Goal: Task Accomplishment & Management: Use online tool/utility

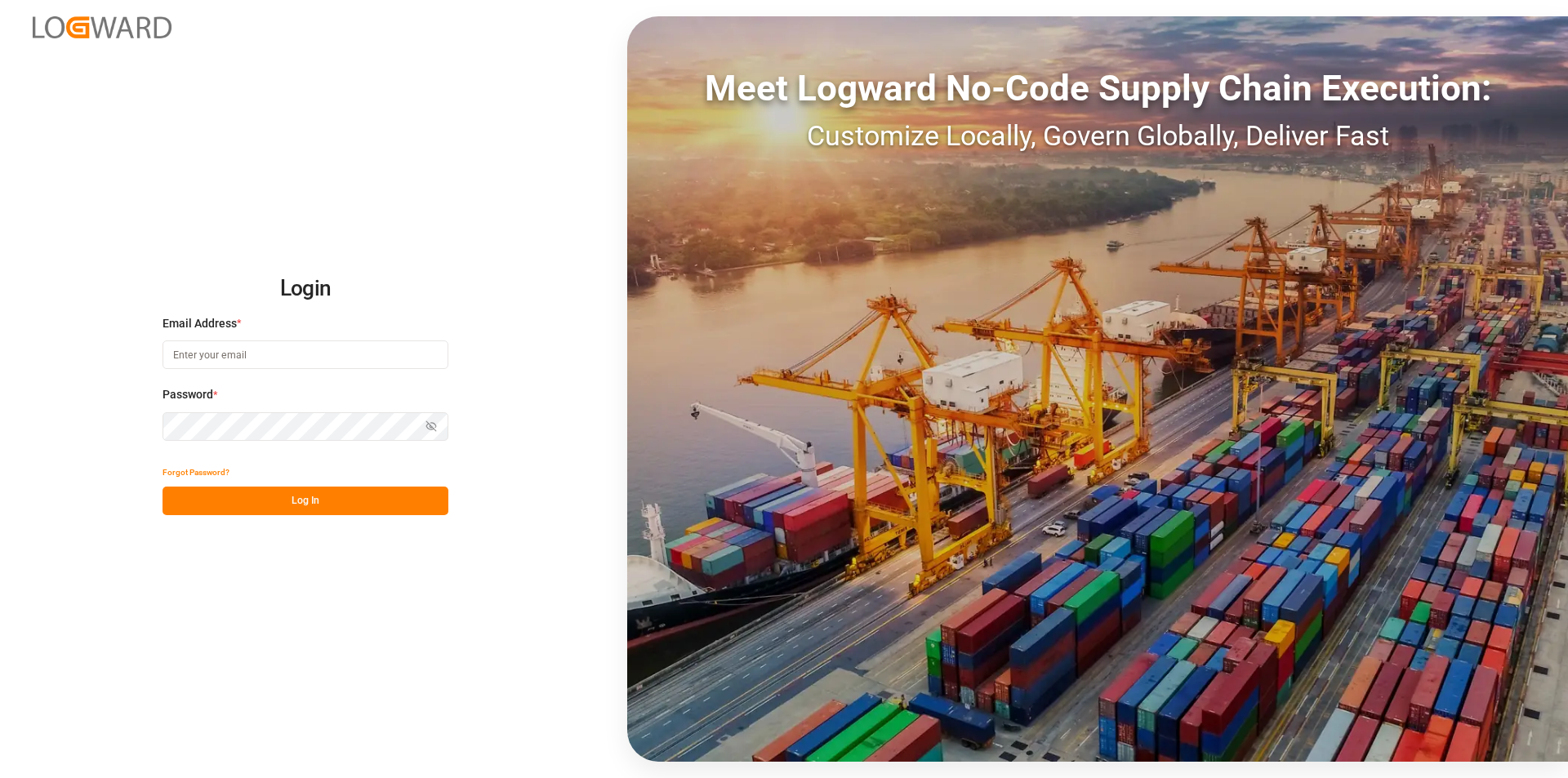
click at [264, 353] on input at bounding box center [305, 354] width 286 height 28
type input "[PERSON_NAME][EMAIL_ADDRESS][PERSON_NAME][DOMAIN_NAME]"
click at [338, 510] on button "Log In" at bounding box center [305, 500] width 286 height 28
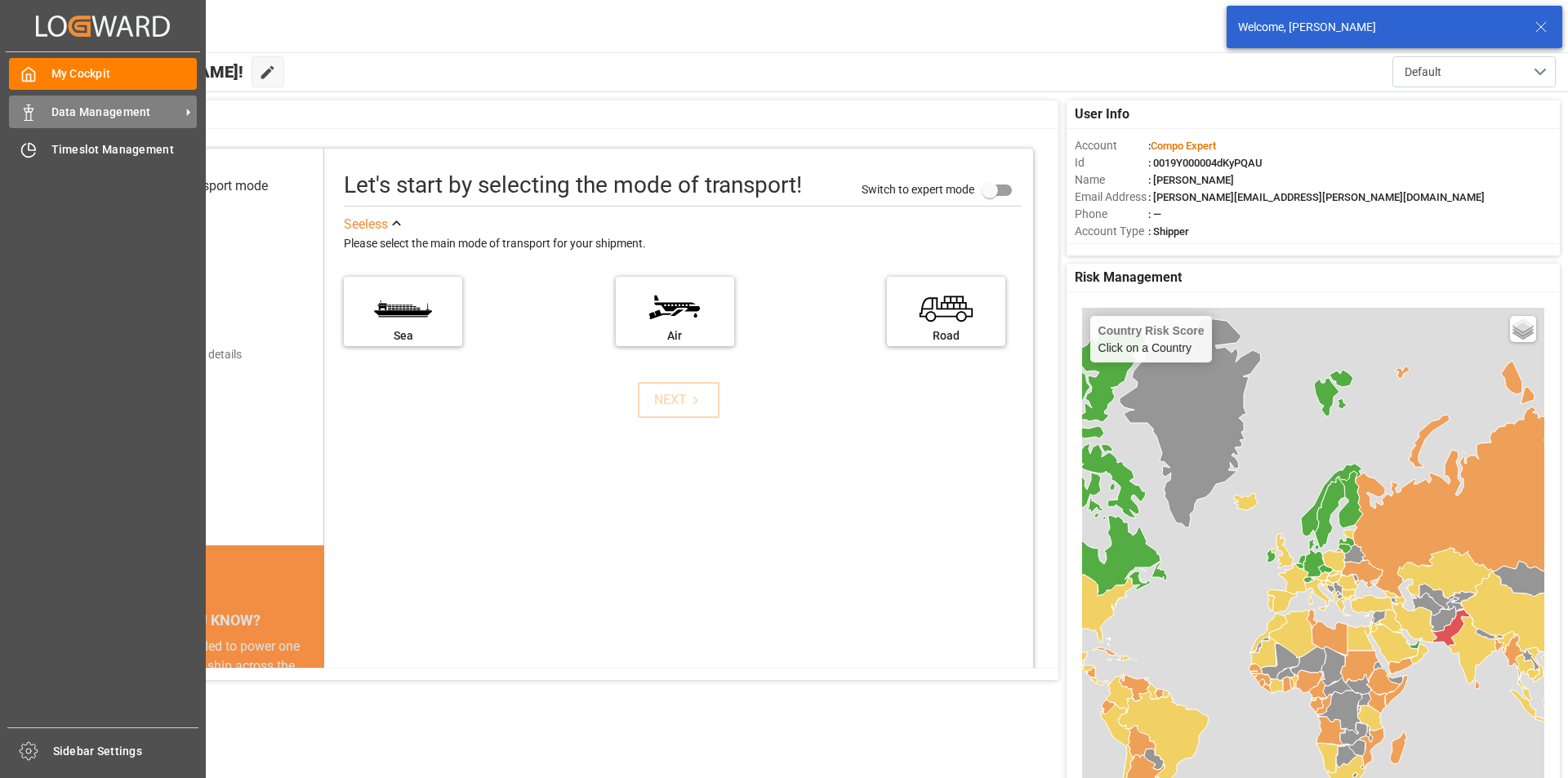
click at [126, 115] on span "Data Management" at bounding box center [116, 112] width 129 height 17
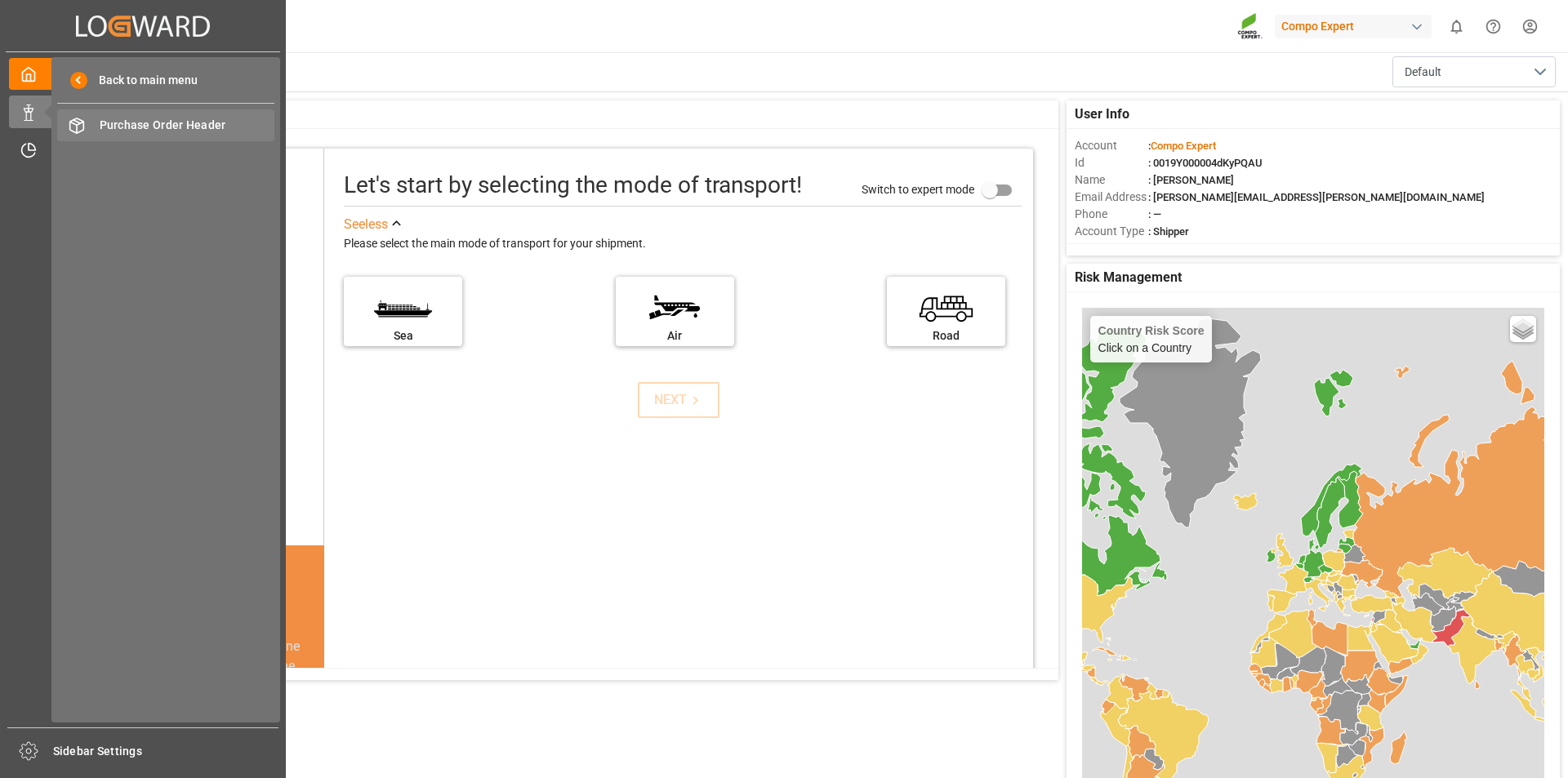
click at [207, 127] on span "Purchase Order Header" at bounding box center [187, 125] width 175 height 17
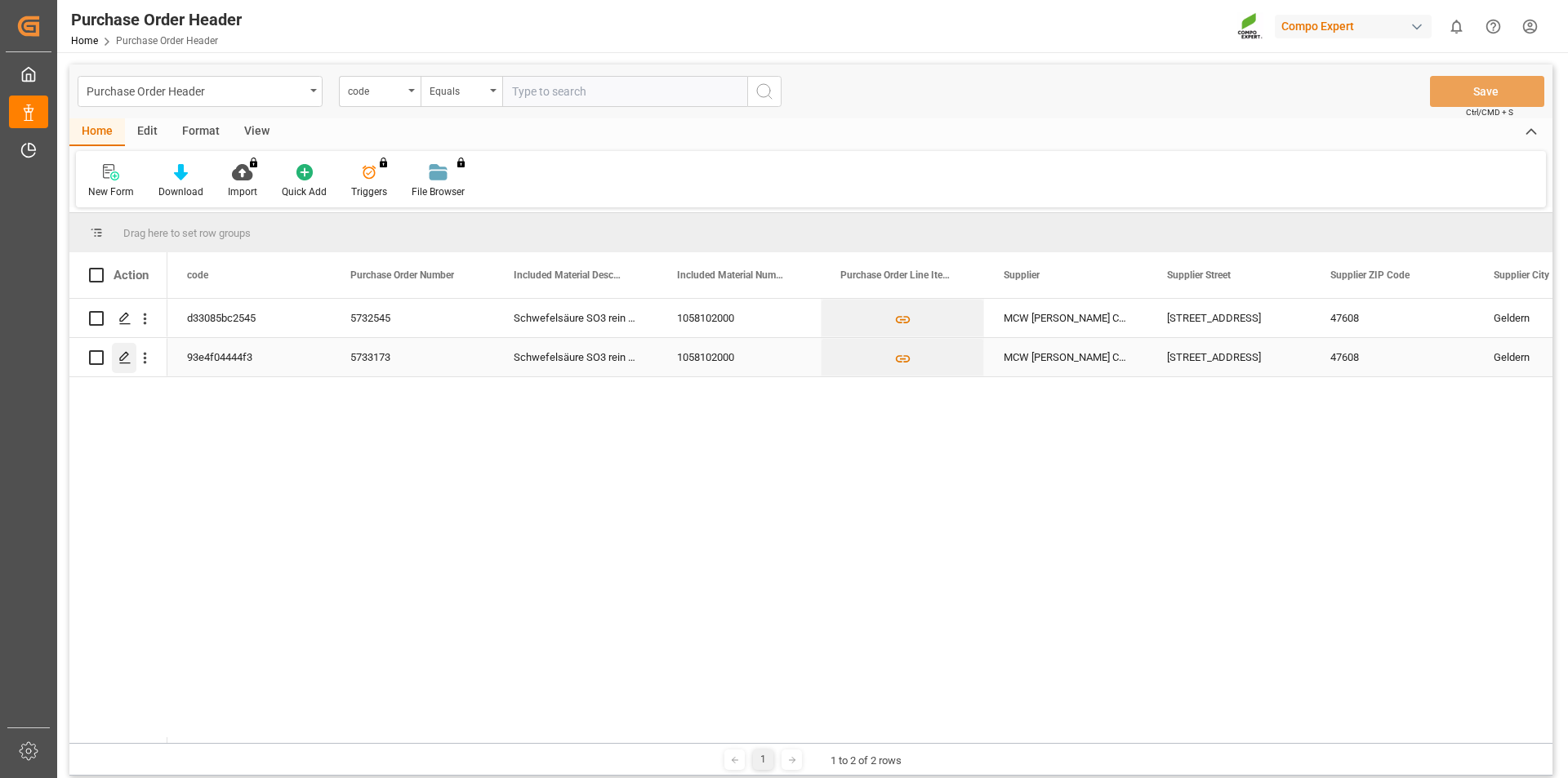
click at [123, 366] on div "Press SPACE to select this row." at bounding box center [124, 357] width 25 height 30
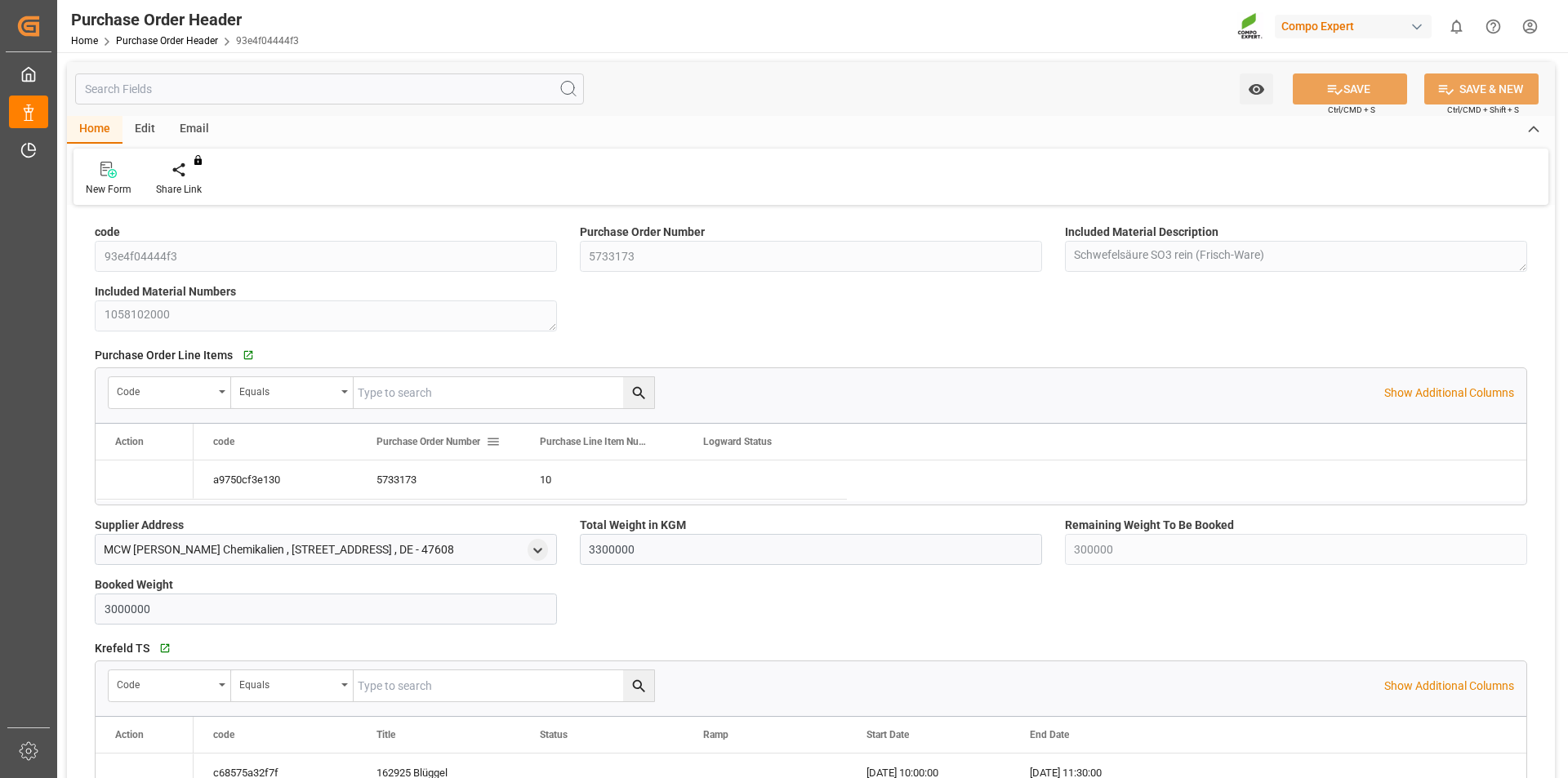
type input "3300000"
type input "300000"
type input "3000000"
click at [193, 181] on div "Create Timeslot" at bounding box center [191, 178] width 94 height 36
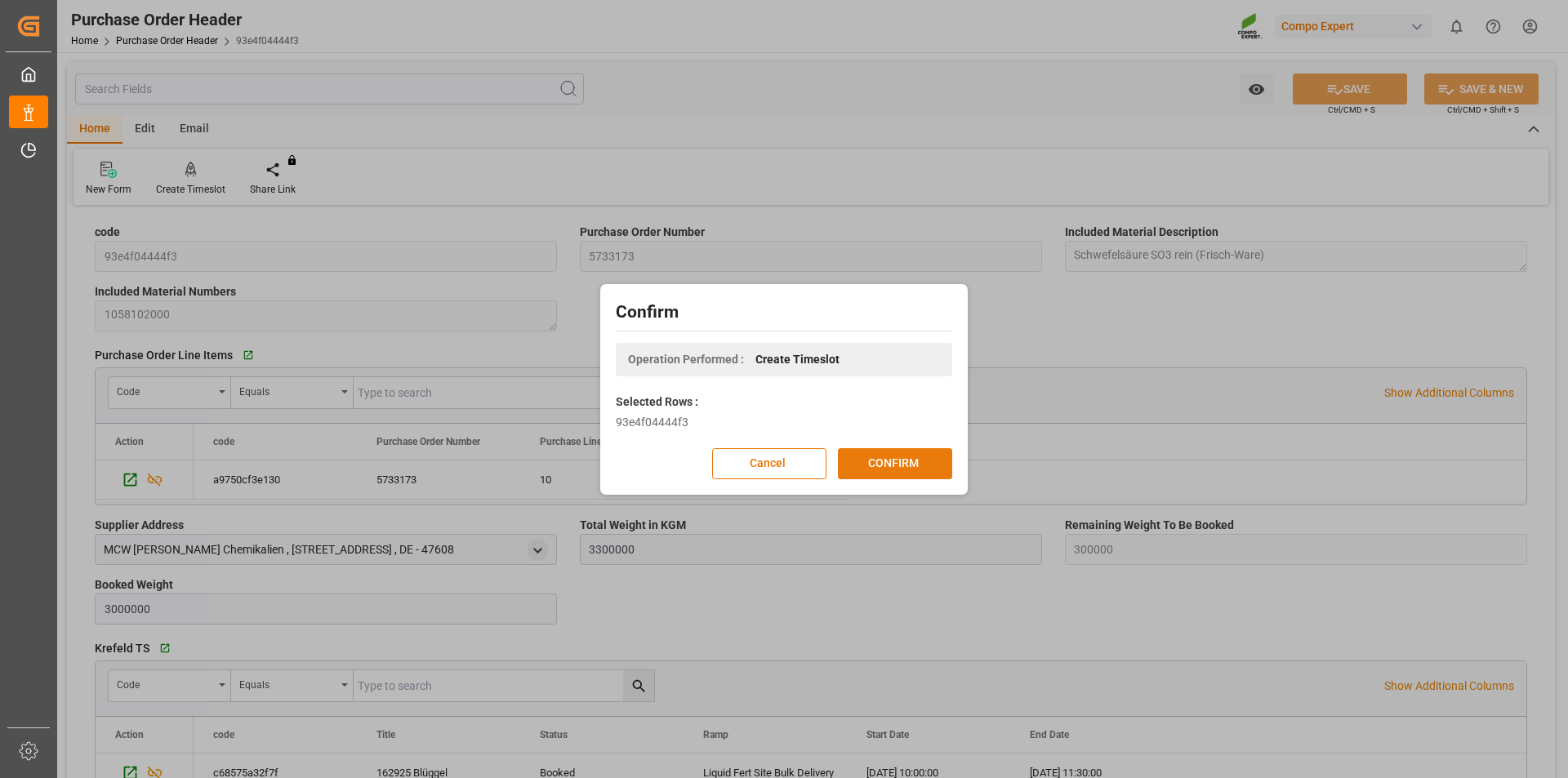
click at [900, 468] on button "CONFIRM" at bounding box center [895, 464] width 115 height 31
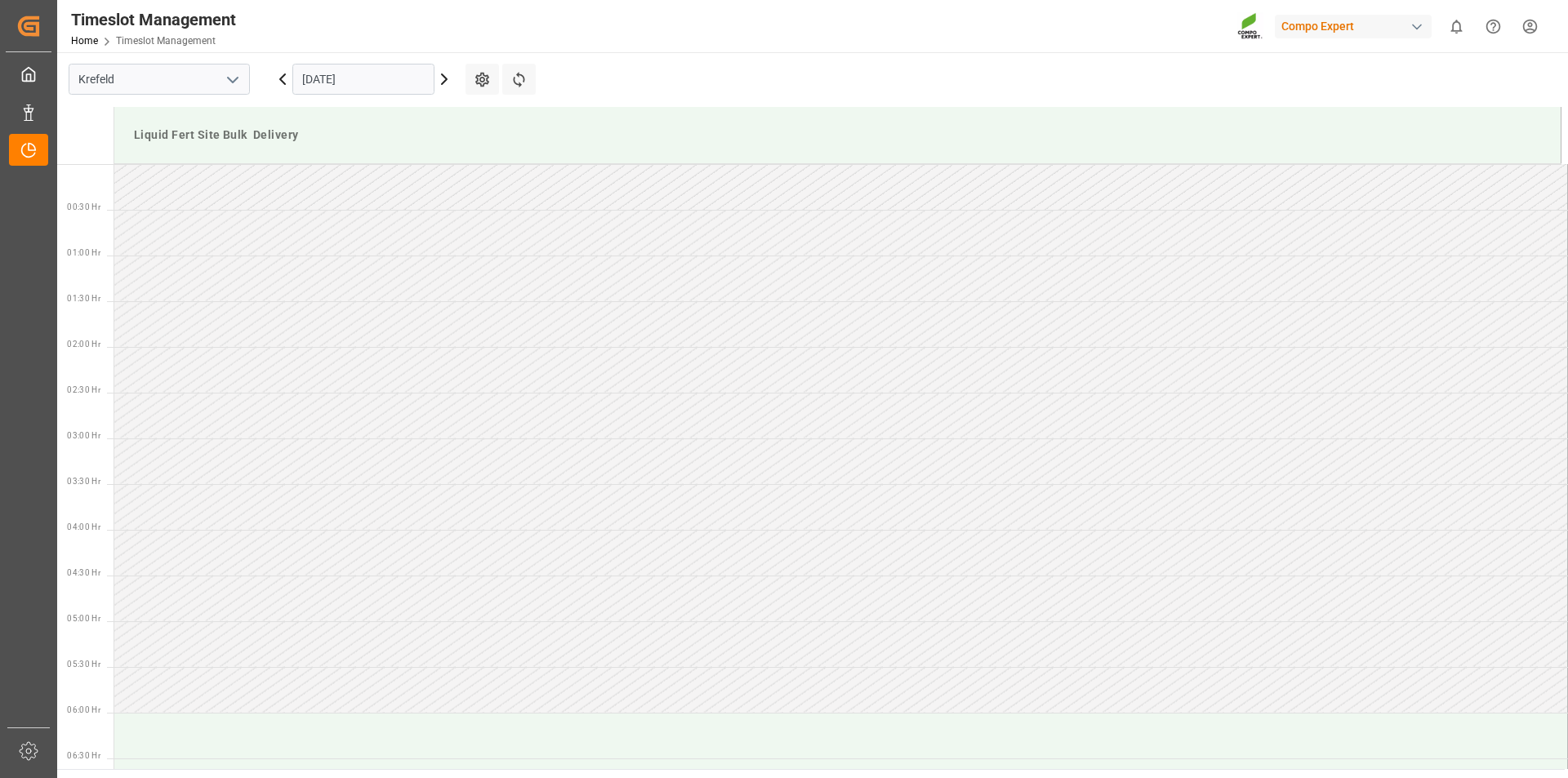
scroll to position [995, 0]
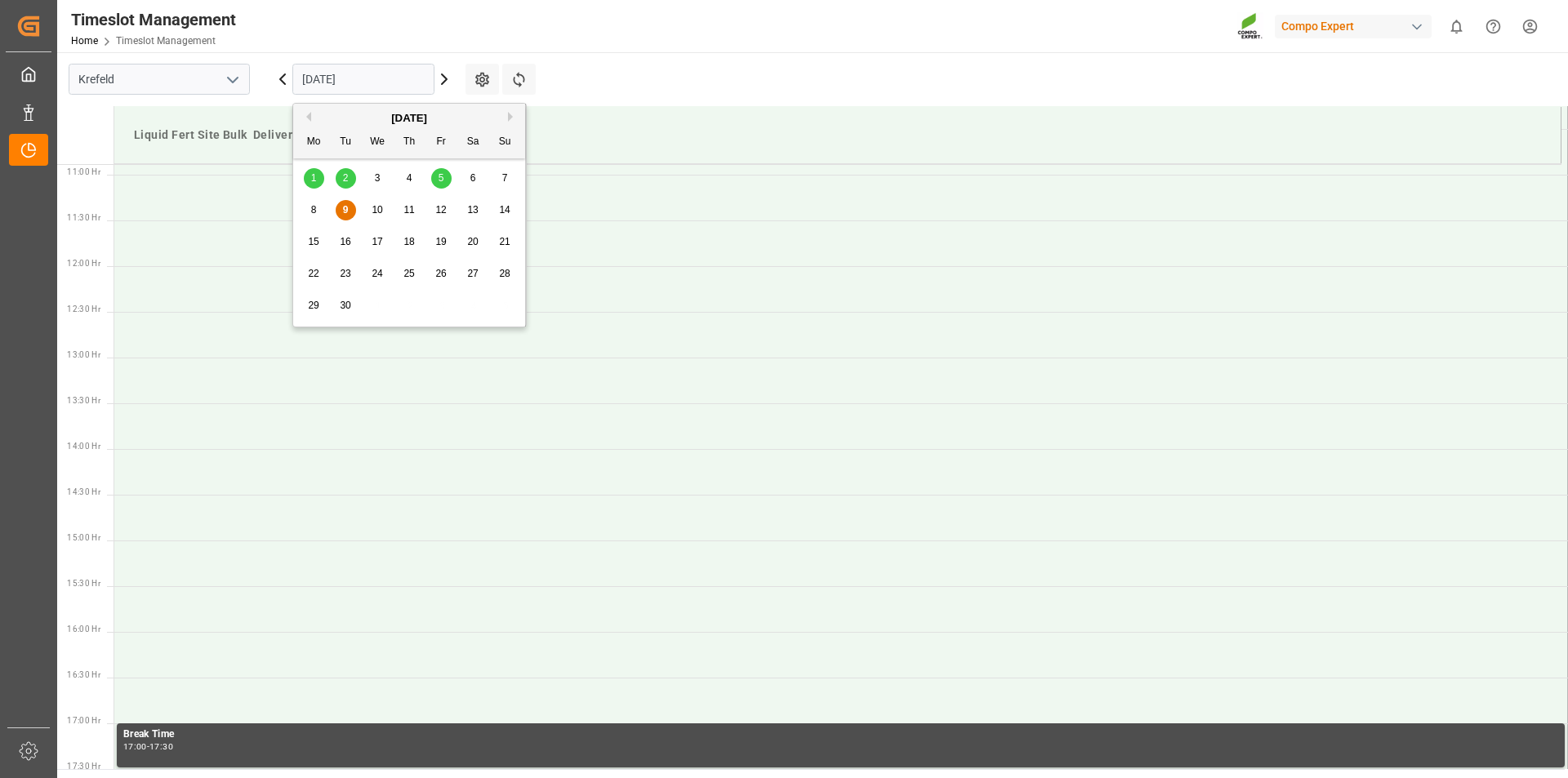
click at [337, 84] on input "09.09.2025" at bounding box center [363, 79] width 142 height 31
click at [375, 206] on span "10" at bounding box center [377, 210] width 11 height 11
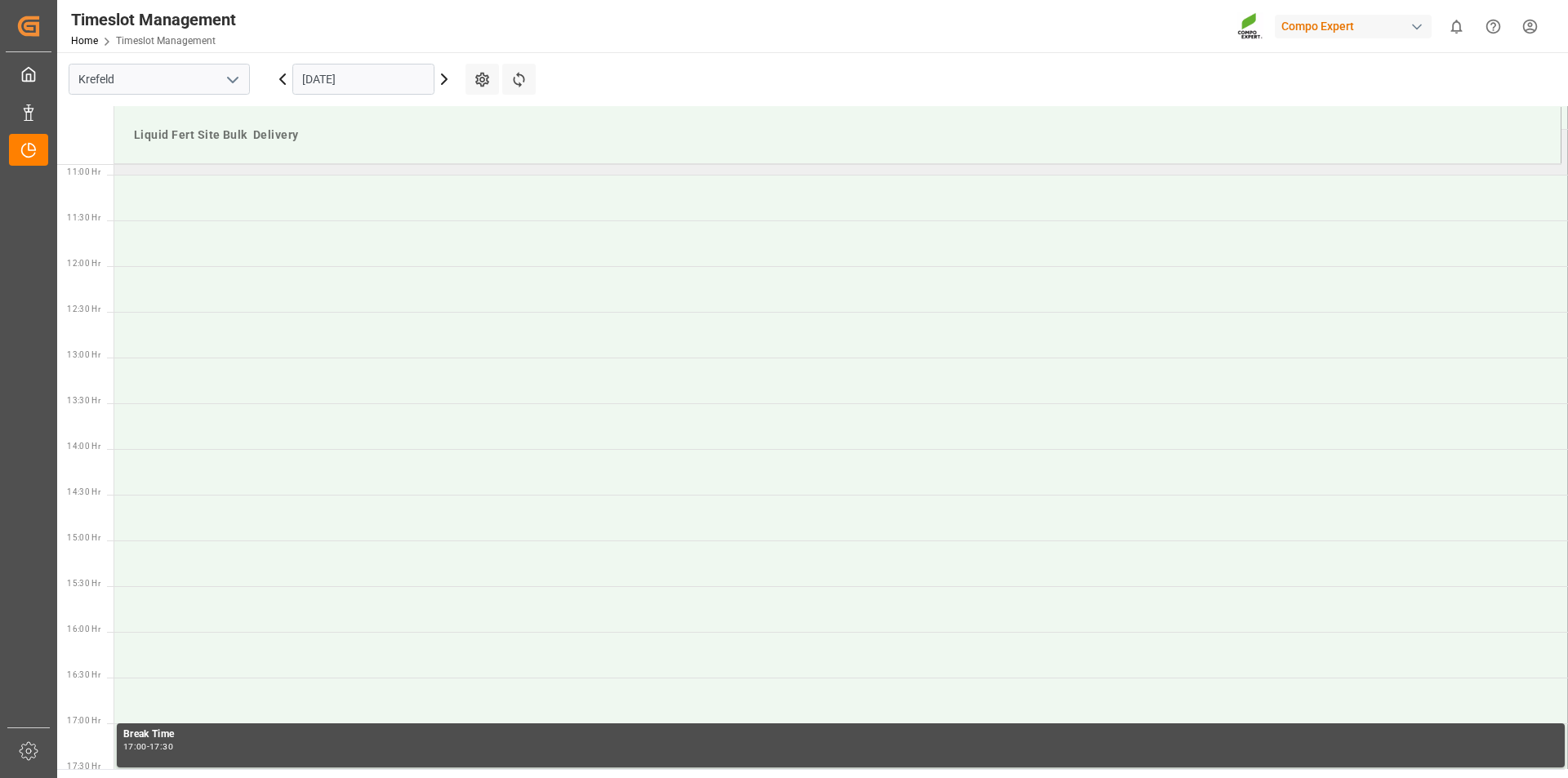
scroll to position [831, 0]
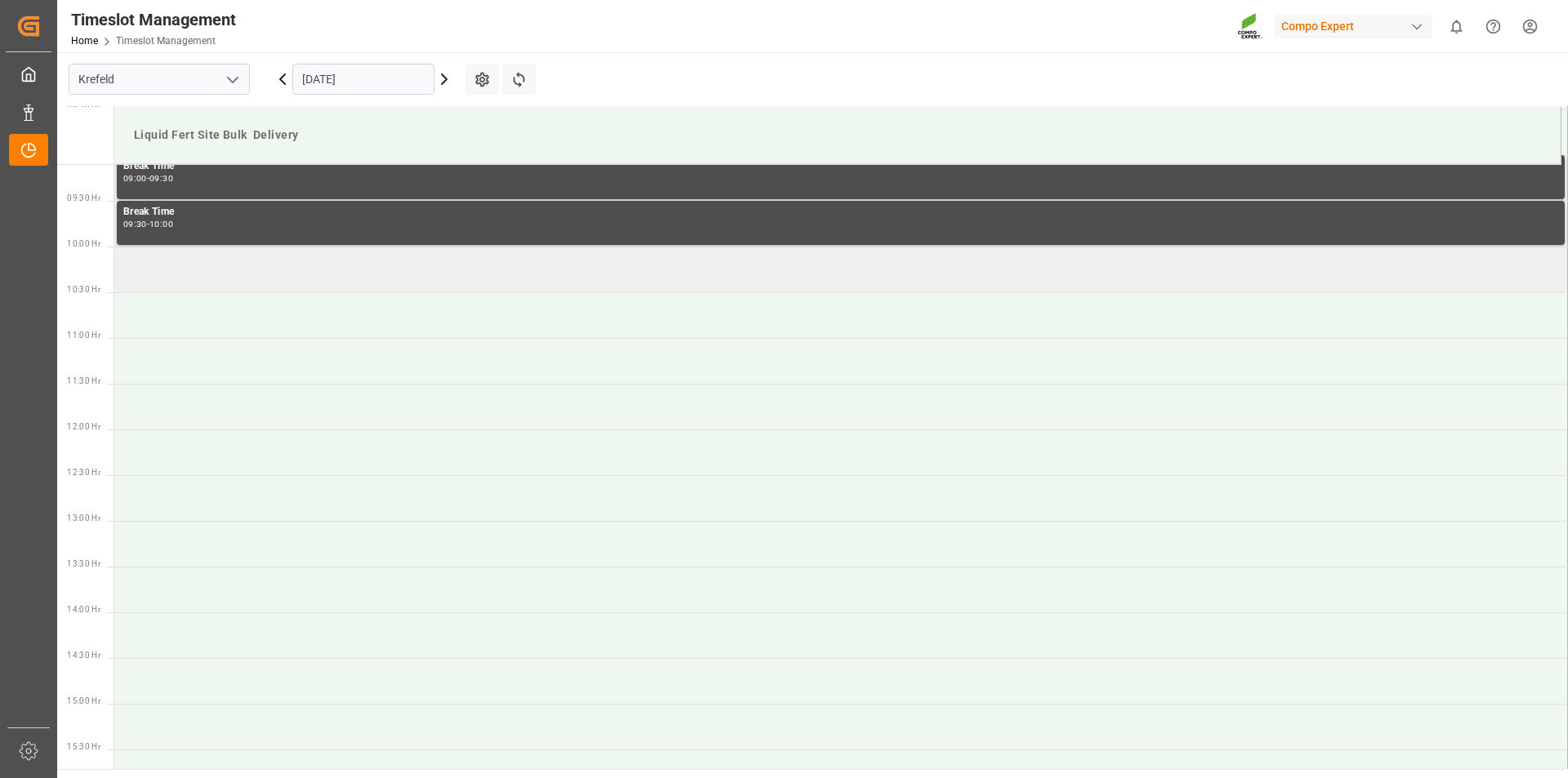
click at [191, 279] on td at bounding box center [841, 269] width 1453 height 46
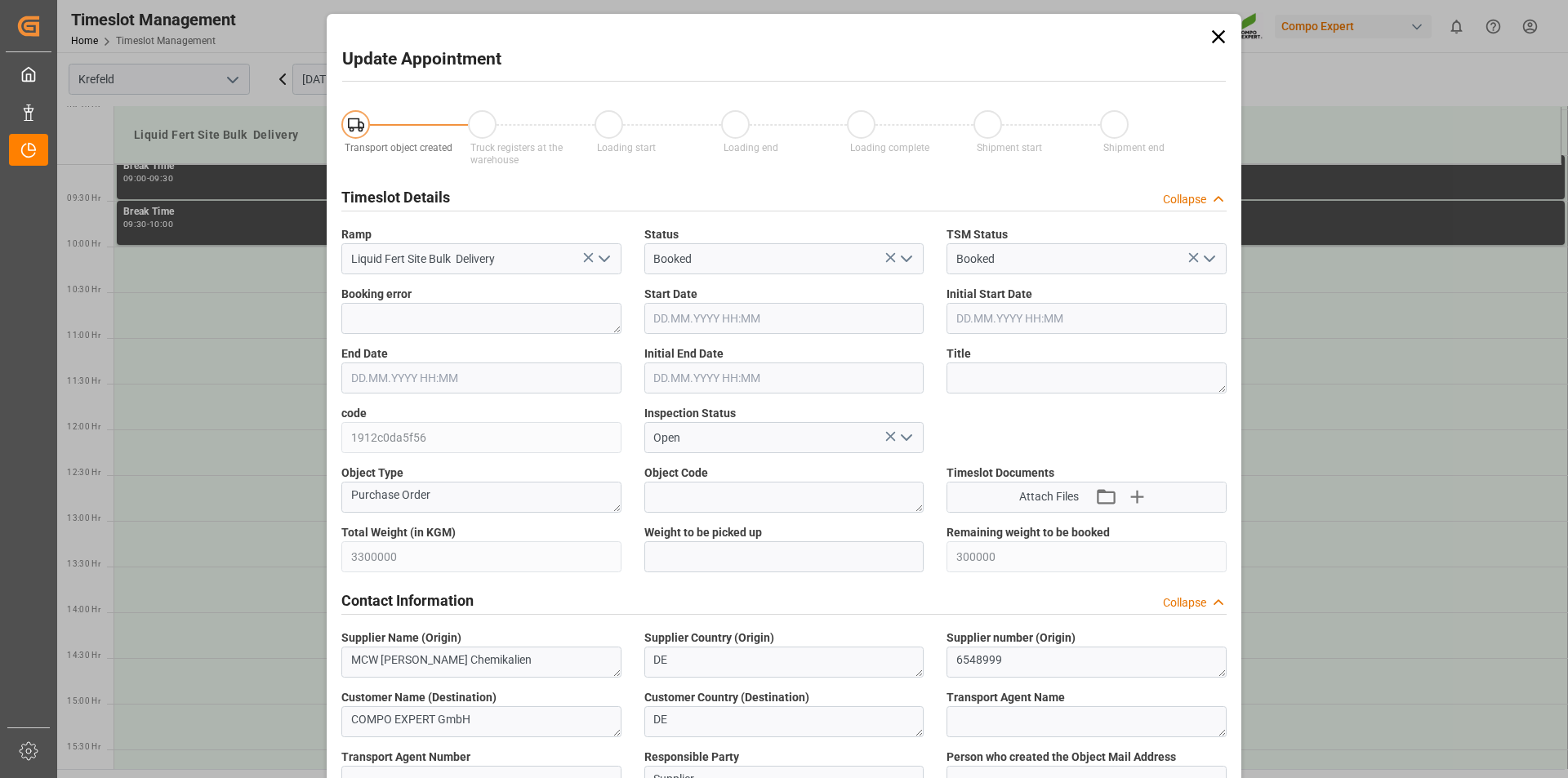
type input "3300000"
type input "300000"
type input "10.09.2025 10:00"
type input "10.09.2025 10:30"
type input "09.09.2025 09:43"
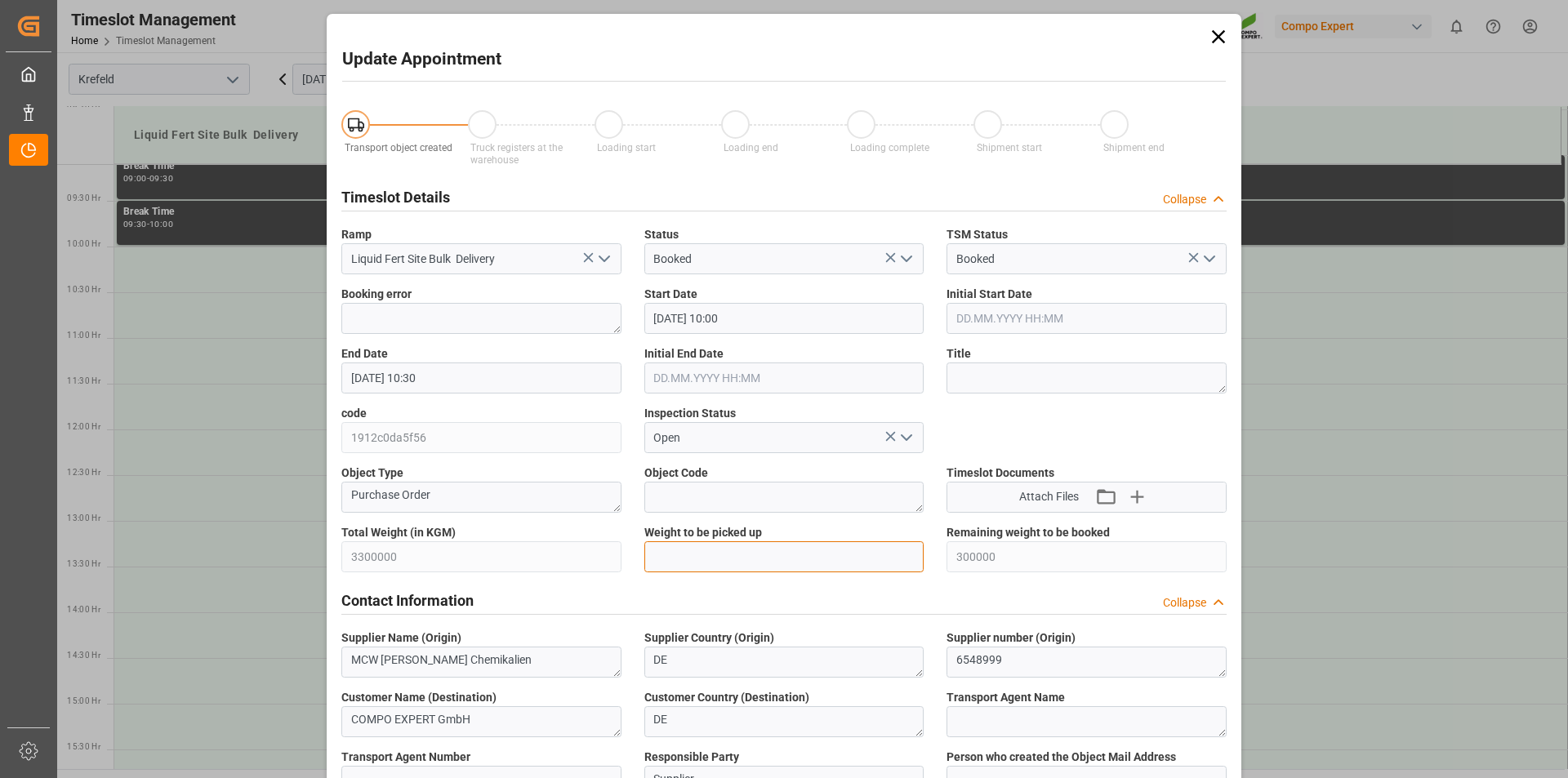
click at [726, 559] on input "text" at bounding box center [784, 556] width 280 height 31
type input "25000"
click at [1013, 382] on textarea at bounding box center [1086, 378] width 280 height 31
type textarea "163065 Blüggel"
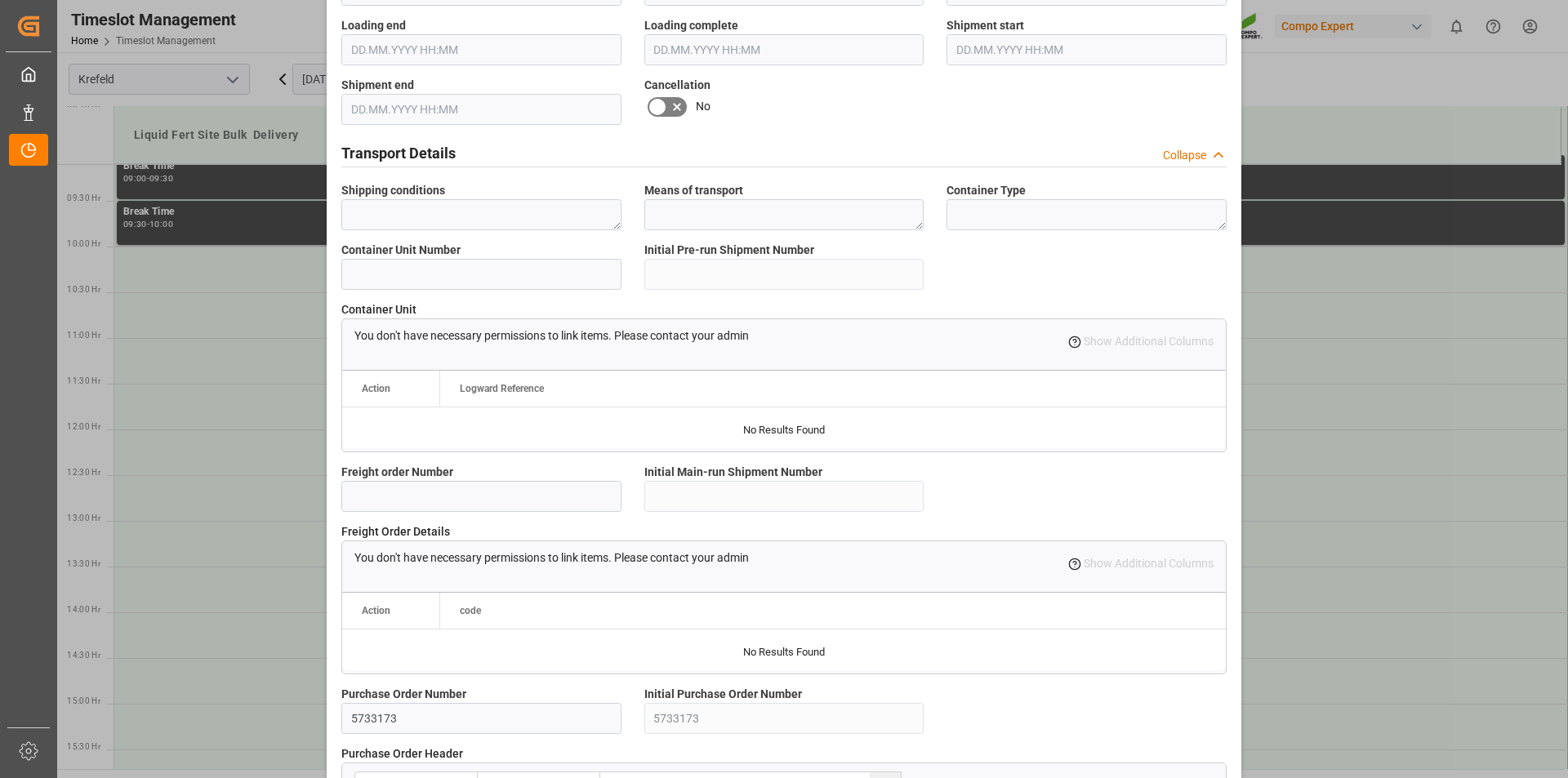
scroll to position [1372, 0]
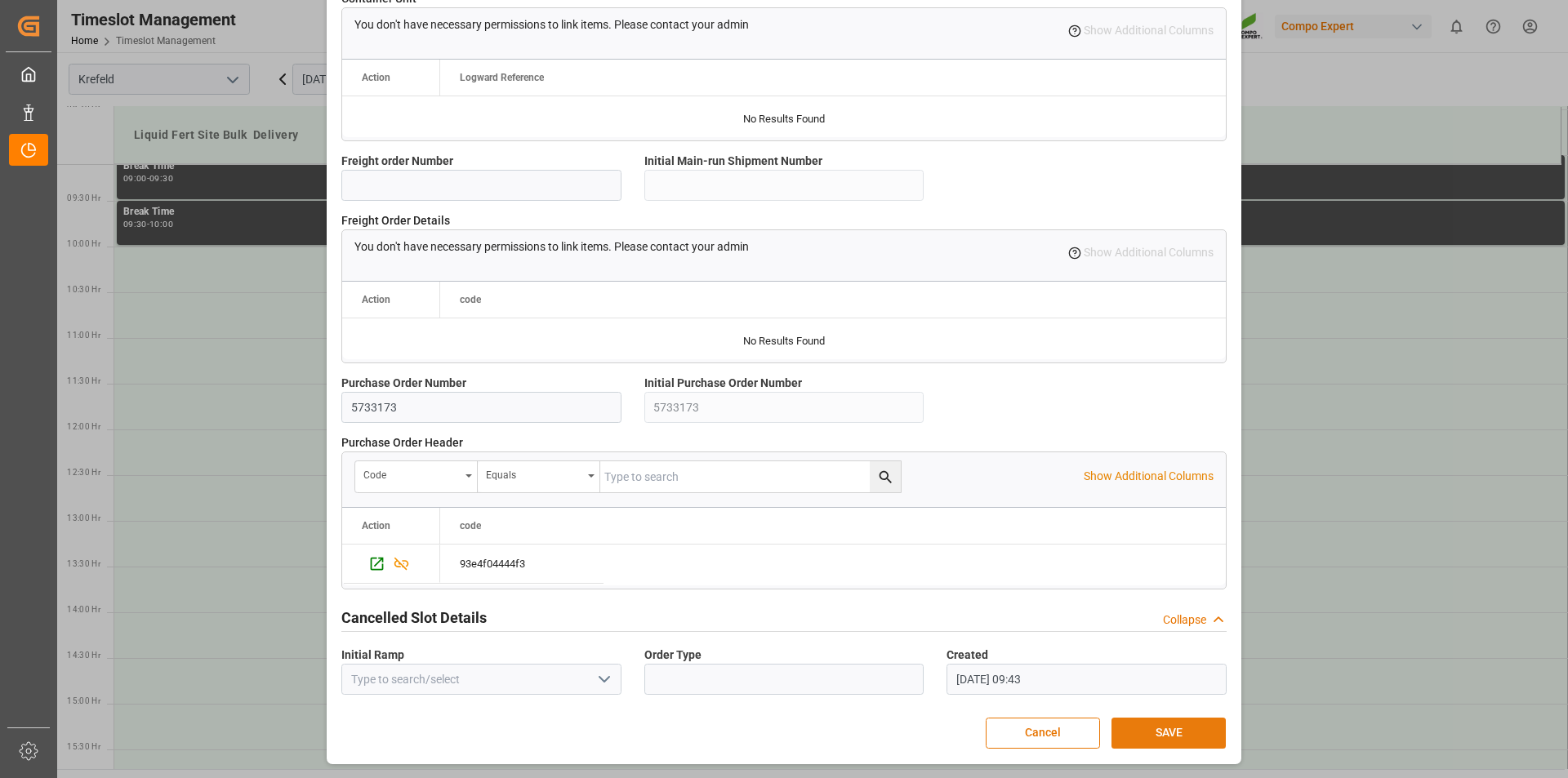
click at [1148, 734] on button "SAVE" at bounding box center [1168, 733] width 115 height 31
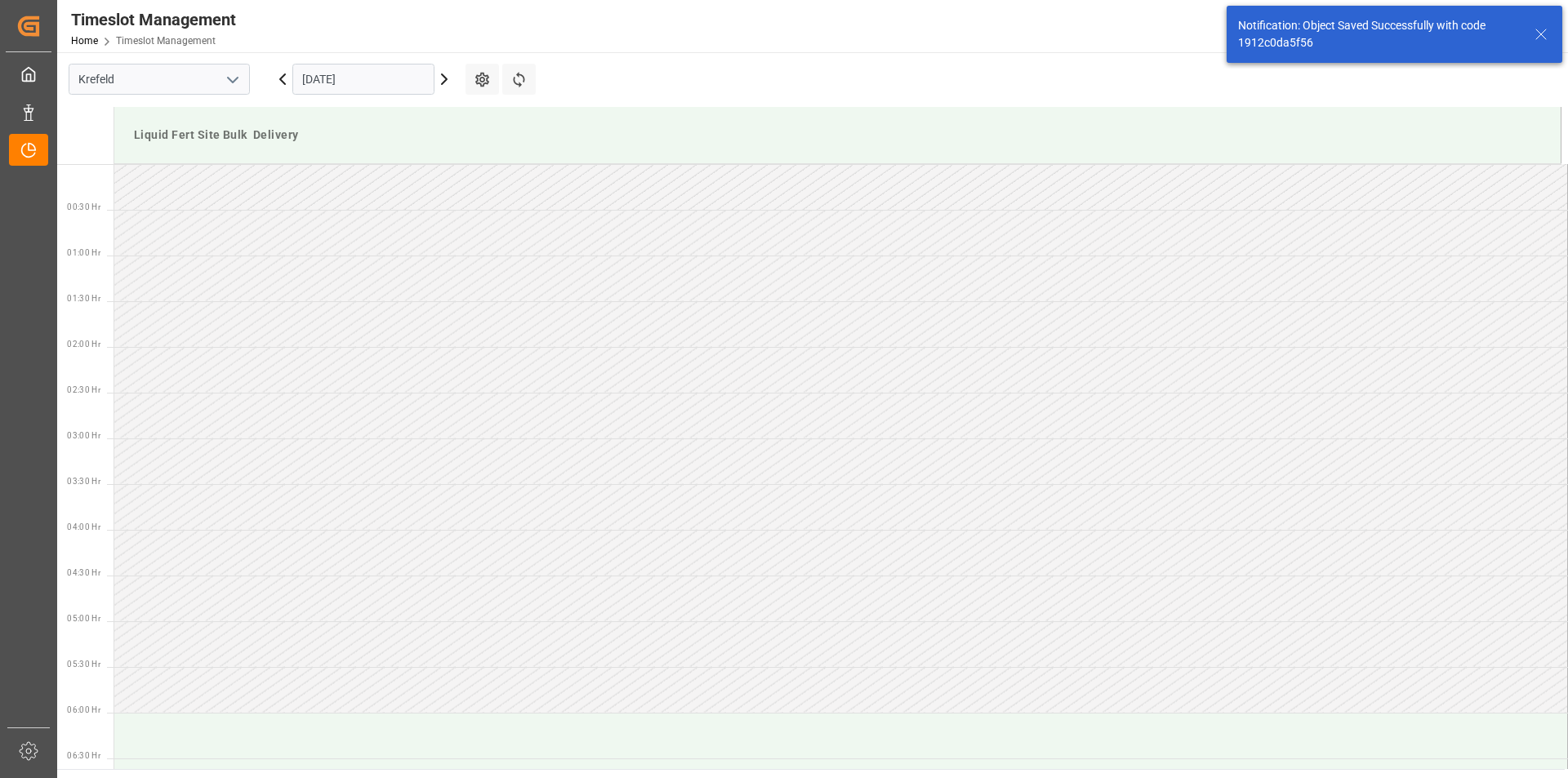
scroll to position [755, 0]
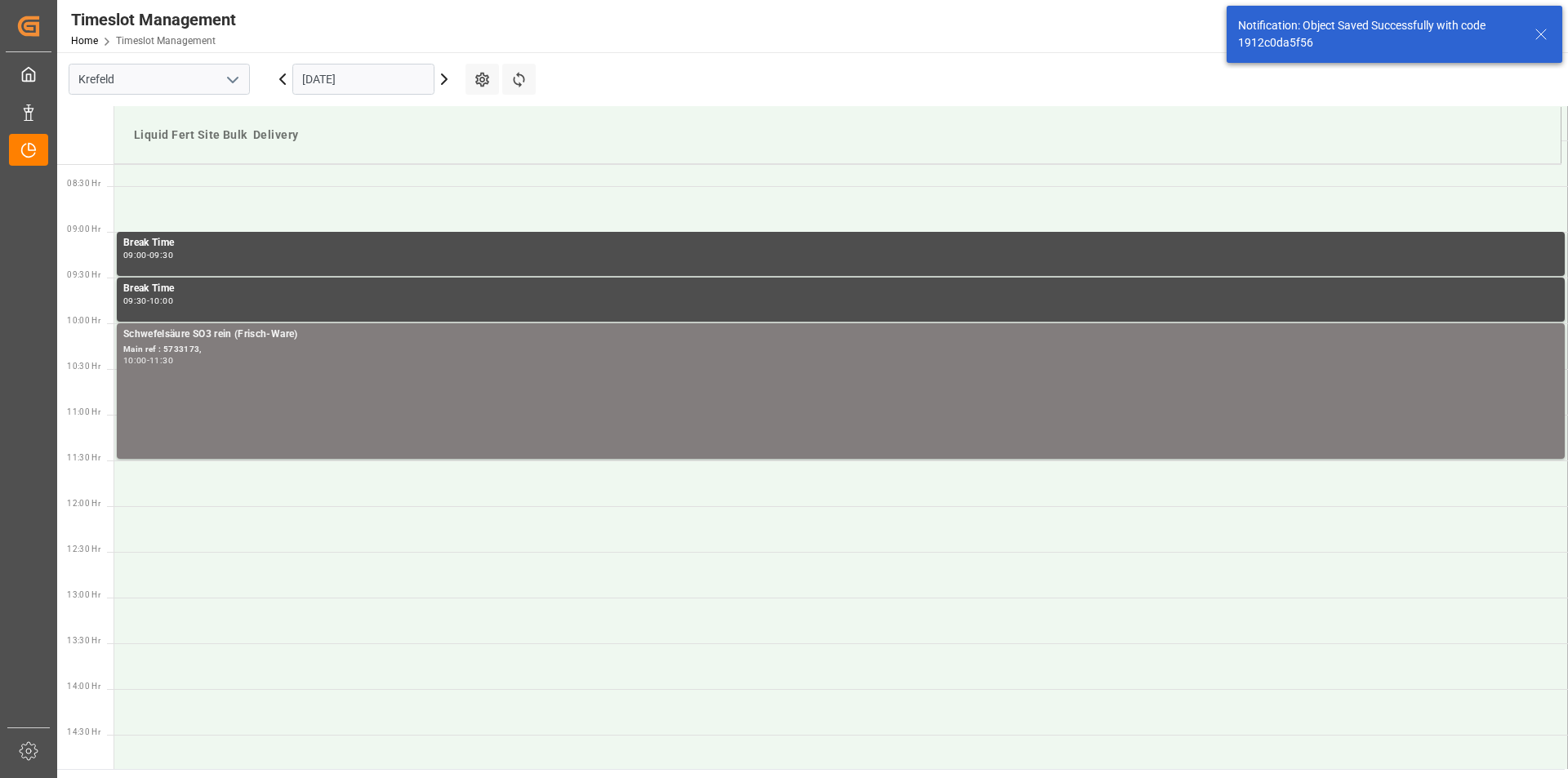
click at [1545, 36] on icon at bounding box center [1540, 34] width 19 height 19
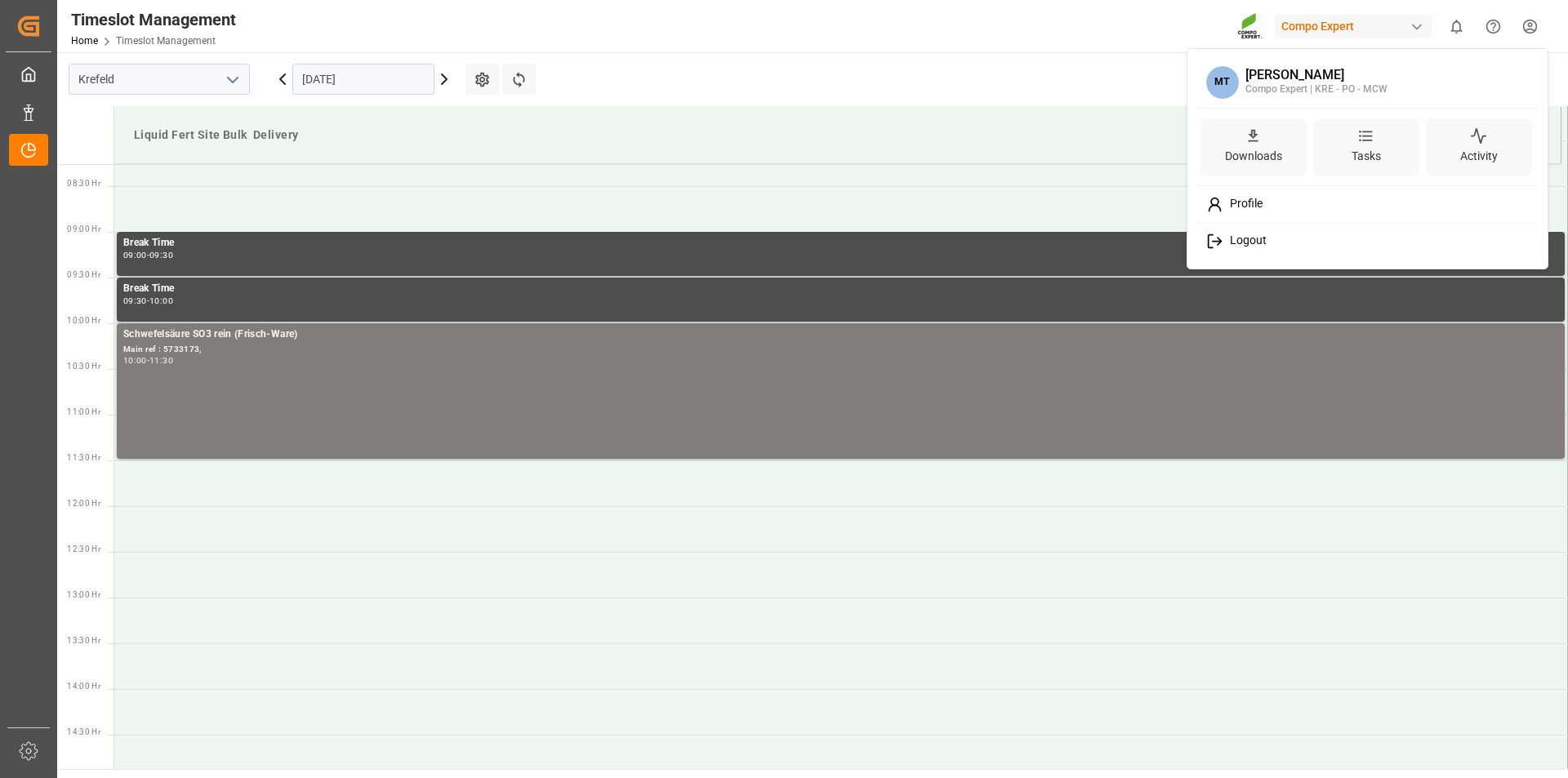
click at [1528, 26] on html "Created by potrace 1.15, written by Peter Selinger 2001-2017 Created by potrace…" at bounding box center [784, 389] width 1568 height 778
click at [1257, 248] on div "Logout" at bounding box center [1367, 241] width 335 height 30
